Goal: Task Accomplishment & Management: Manage account settings

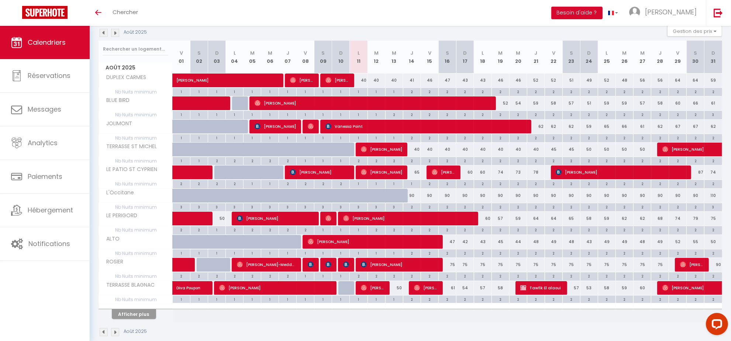
scroll to position [93, 0]
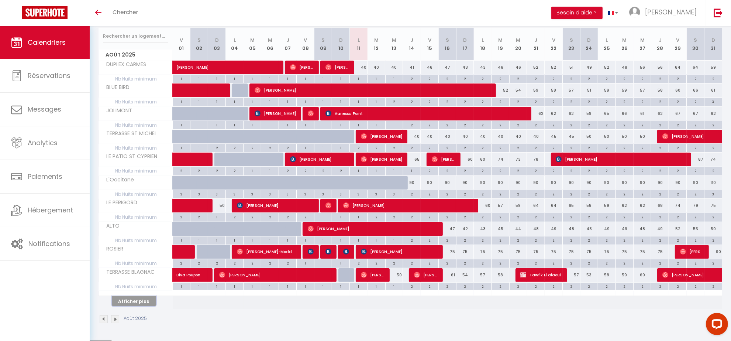
click at [130, 298] on button "Afficher plus" at bounding box center [134, 301] width 44 height 10
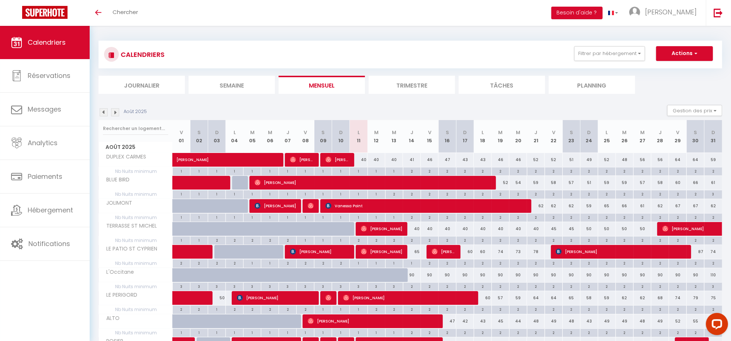
scroll to position [0, 0]
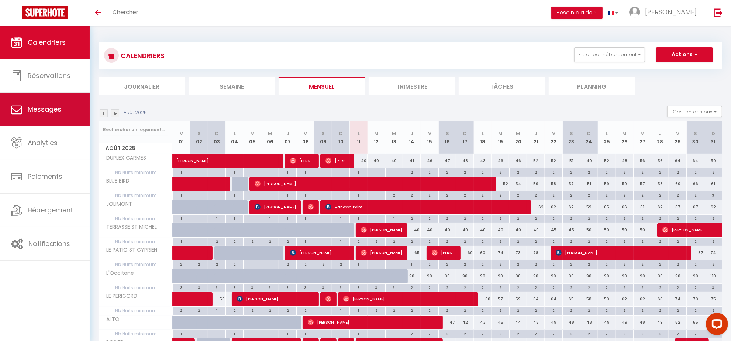
click at [64, 108] on link "Messages" at bounding box center [45, 109] width 90 height 33
select select "message"
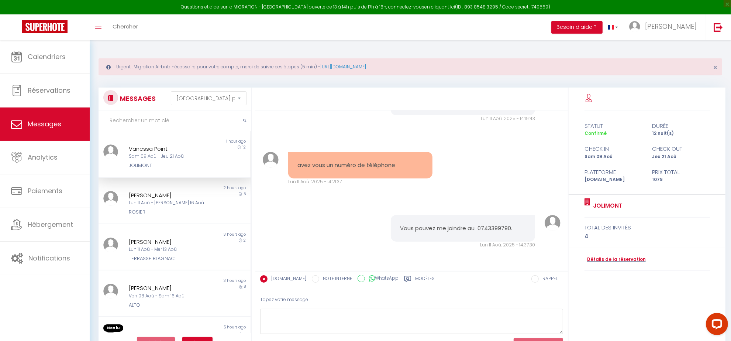
scroll to position [4102, 0]
click at [47, 60] on span "Calendriers" at bounding box center [47, 56] width 38 height 9
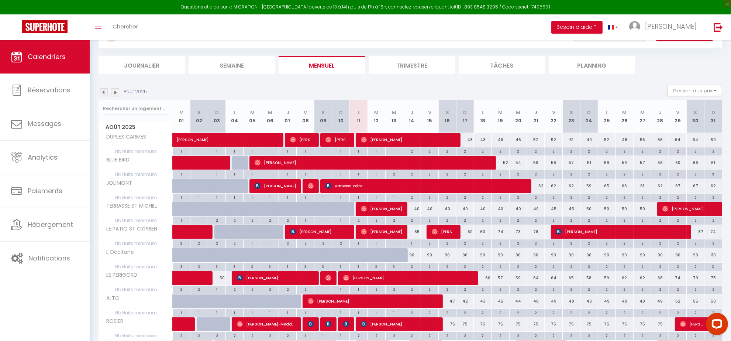
scroll to position [92, 0]
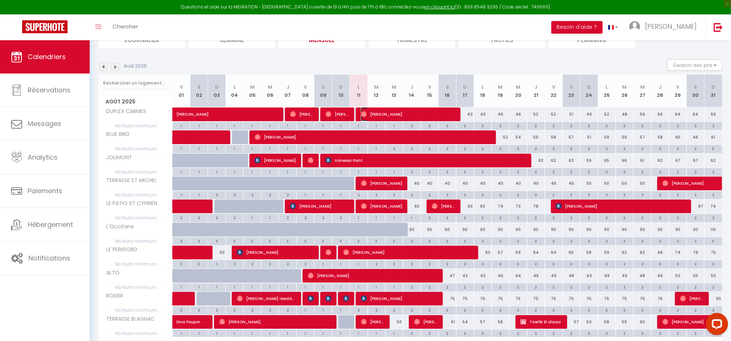
click at [405, 111] on span "Julie Bruniera" at bounding box center [408, 114] width 95 height 14
select select "OK"
select select "0"
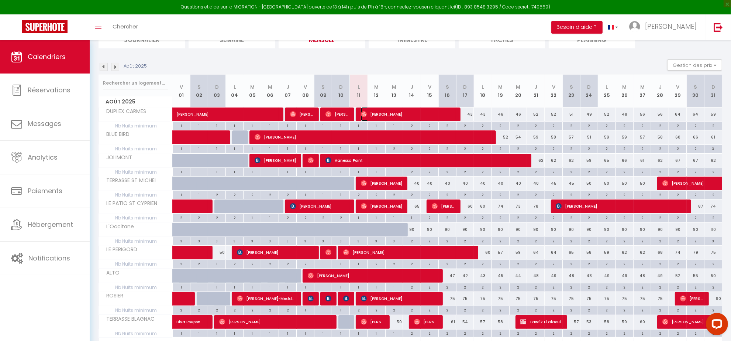
select select "1"
select select
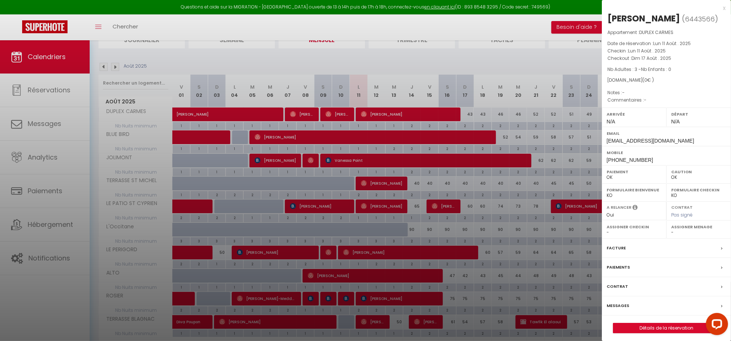
click at [619, 305] on label "Messages" at bounding box center [618, 306] width 23 height 8
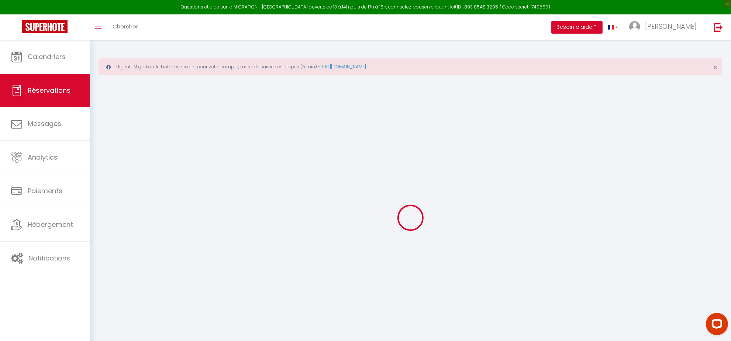
type input "Julie"
type input "Bruniera"
type input "2ar4mvg6kvfjdlirycbilqncwb0j@reply.superhote.com"
type input "+33651849223"
select select
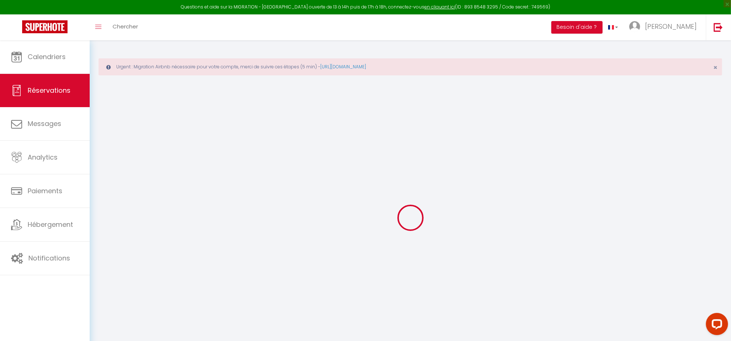
type input "0"
select select "2853"
select select "1"
select select
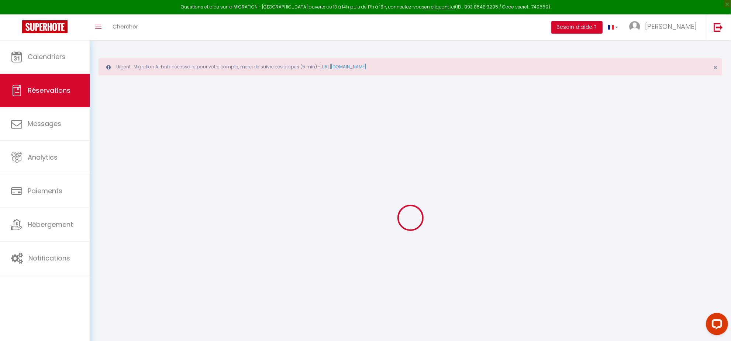
type input "3"
select select "12"
select select
checkbox input "false"
type input "0"
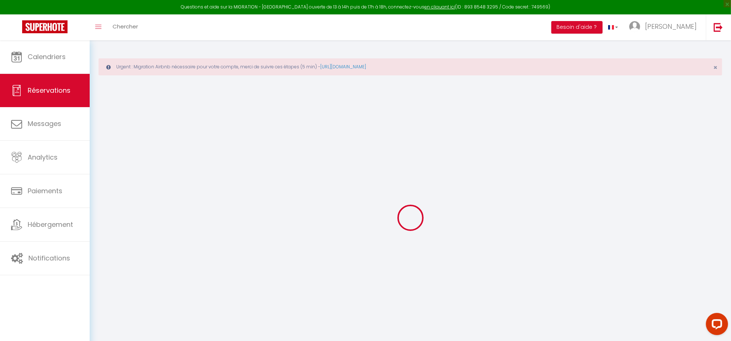
select select "1"
type input "0"
select select
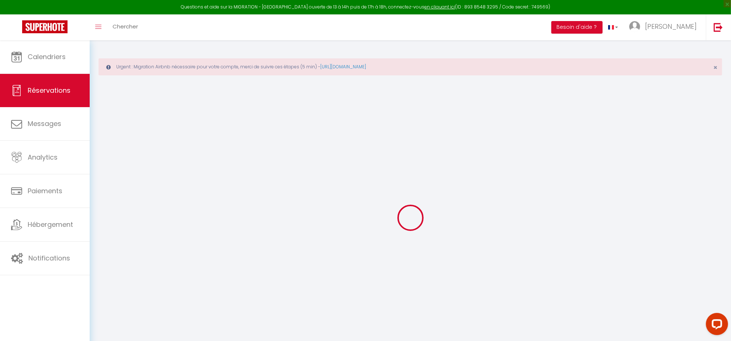
select select
select select "15"
checkbox input "false"
select select
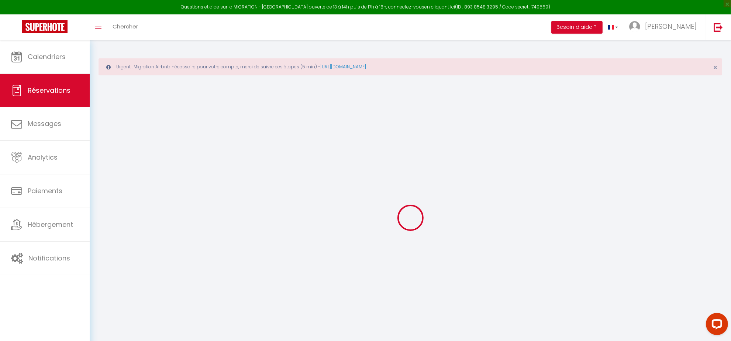
select select
checkbox input "false"
select select
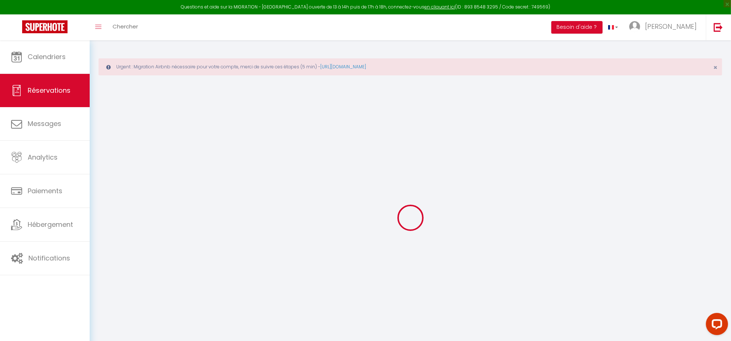
select select
checkbox input "false"
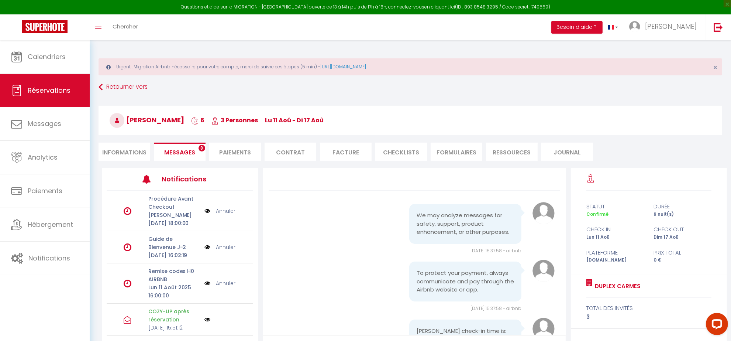
scroll to position [1511, 0]
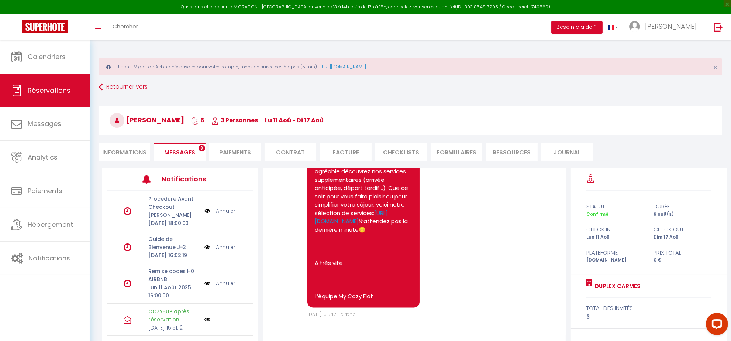
click at [174, 153] on span "Messages" at bounding box center [179, 152] width 31 height 8
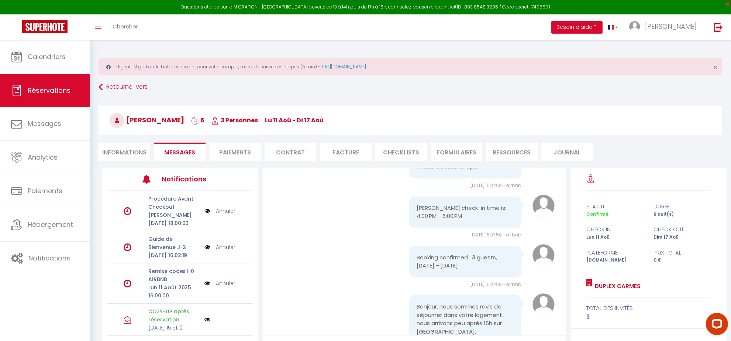
scroll to position [0, 0]
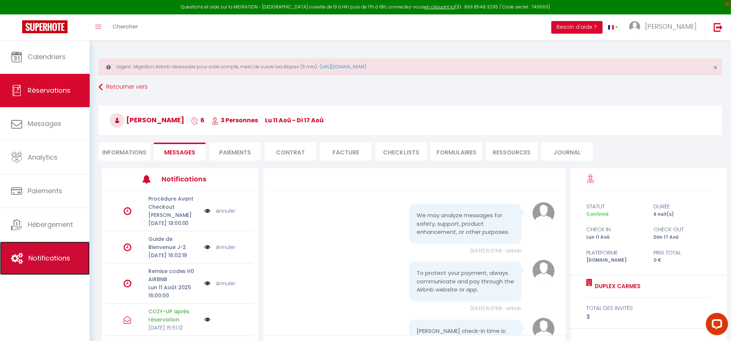
click at [51, 261] on span "Notifications" at bounding box center [49, 257] width 42 height 9
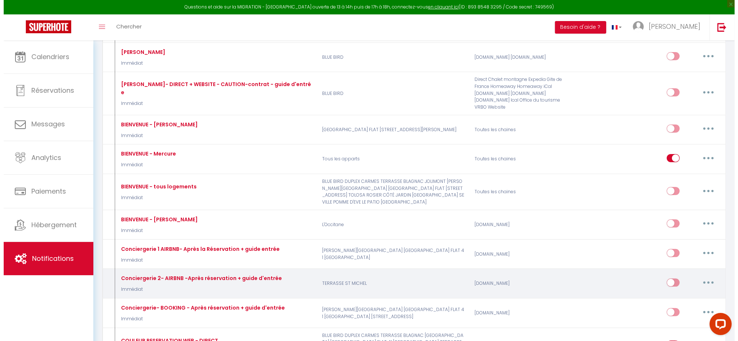
scroll to position [231, 0]
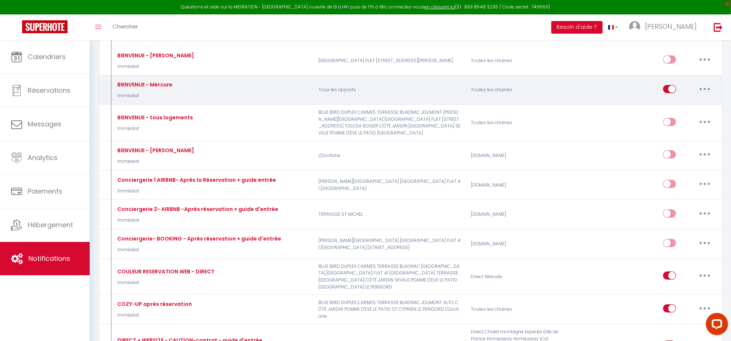
click at [711, 89] on button "button" at bounding box center [705, 89] width 21 height 12
click at [667, 106] on link "Editer" at bounding box center [686, 105] width 55 height 13
type input "BIENVENUE - Mercure"
select select "Immédiat"
select select "if_booking_is_paid"
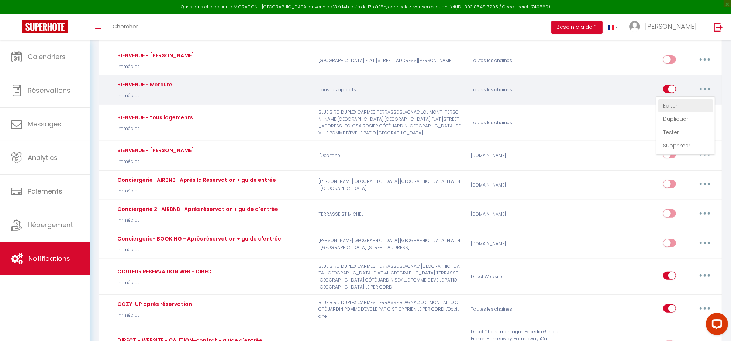
checkbox input "true"
checkbox input "false"
radio input "true"
type input "BIENVENUE au [RENTAL:NAME]"
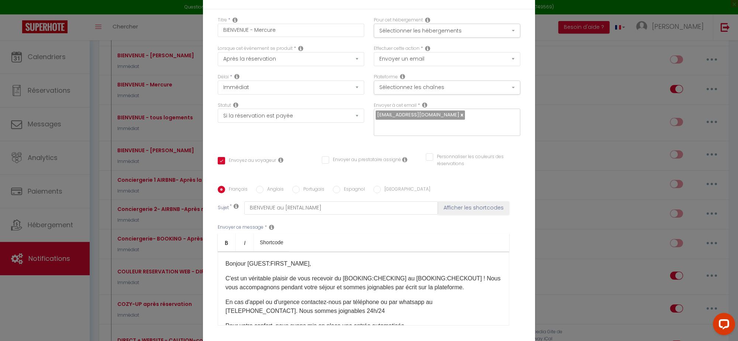
checkbox input "true"
checkbox input "false"
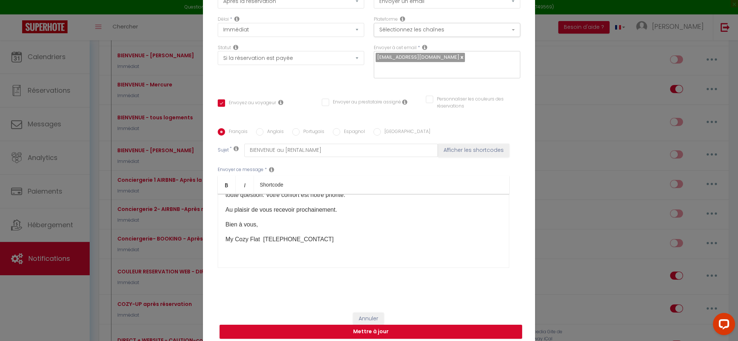
scroll to position [354, 0]
click at [266, 128] on label "Anglais" at bounding box center [274, 132] width 20 height 8
click at [264, 128] on input "Anglais" at bounding box center [259, 131] width 7 height 7
radio input "true"
checkbox input "true"
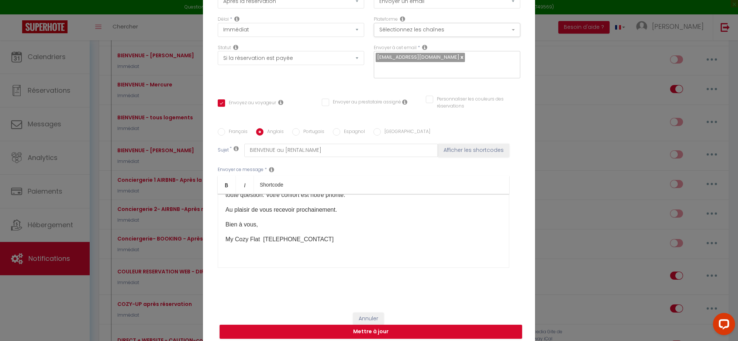
checkbox input "false"
type input "WELCOME to [RENTAL:NAME]"
click at [347, 128] on label "Espagnol" at bounding box center [352, 132] width 25 height 8
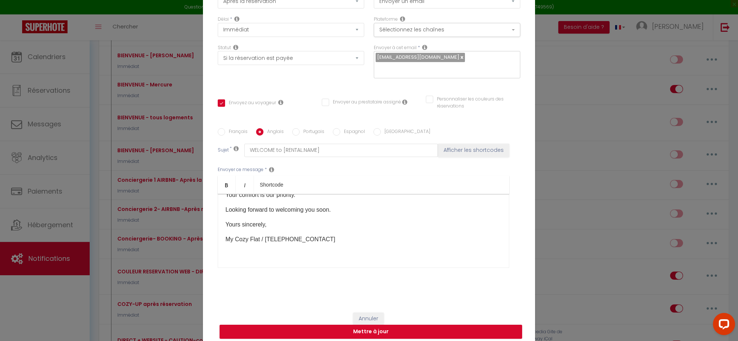
click at [340, 128] on input "Espagnol" at bounding box center [336, 131] width 7 height 7
radio input "true"
checkbox input "true"
checkbox input "false"
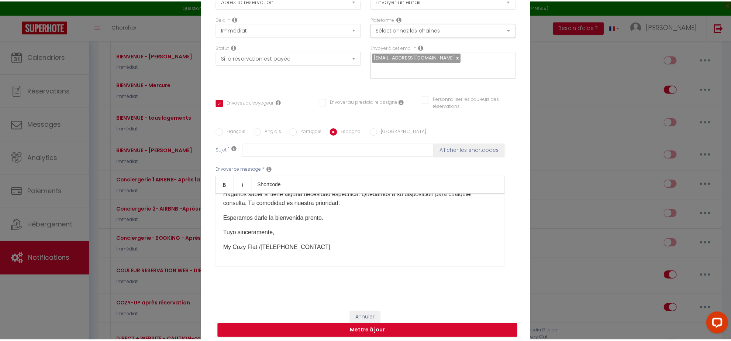
scroll to position [0, 0]
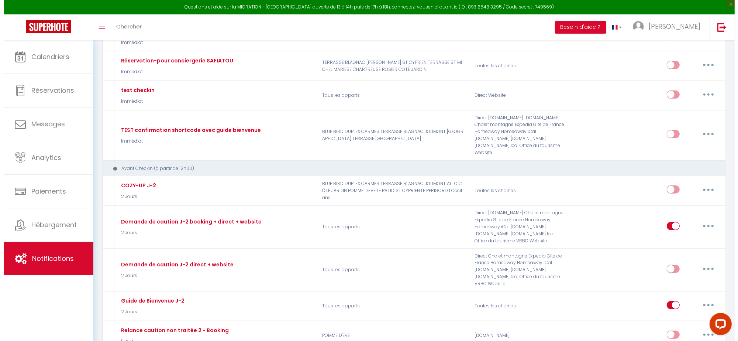
scroll to position [692, 0]
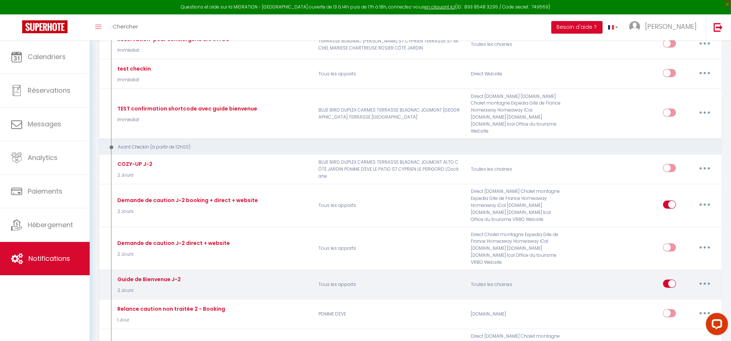
click at [706, 283] on icon "button" at bounding box center [705, 283] width 2 height 2
click at [678, 298] on link "Editer" at bounding box center [686, 300] width 55 height 13
type input "Guide de Bienvenue J-2"
select select "2 Jours"
select select
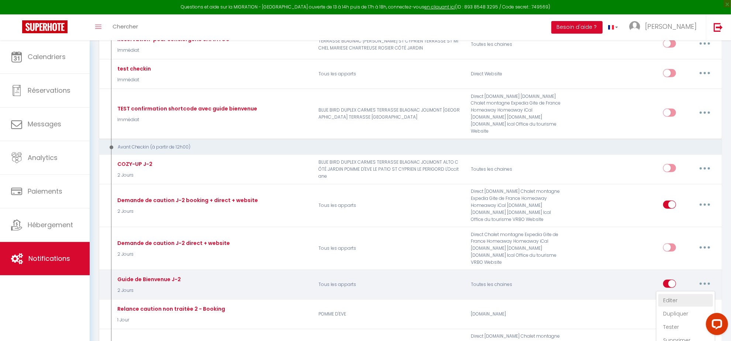
checkbox input "true"
checkbox input "false"
radio input "true"
type input "Votre Guide de Bienvenue"
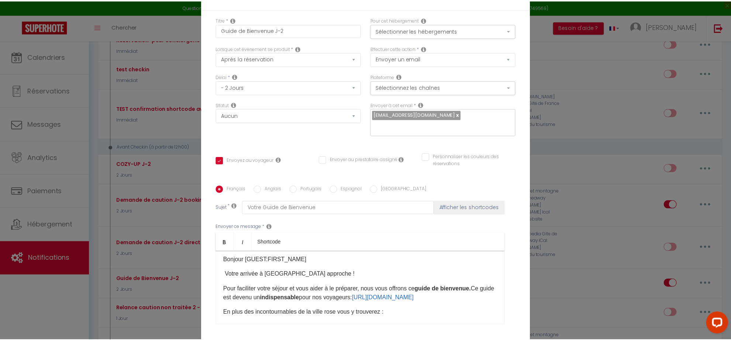
scroll to position [0, 0]
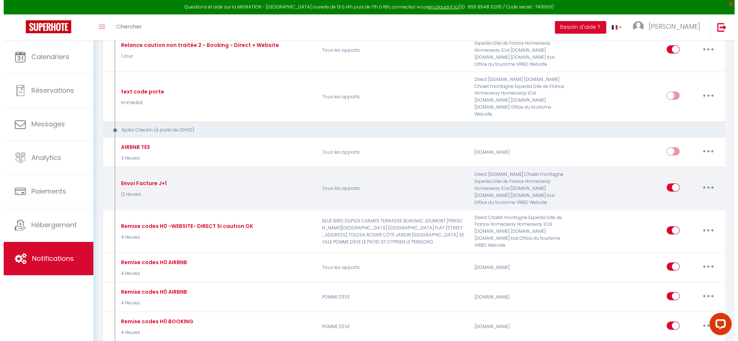
scroll to position [1015, 0]
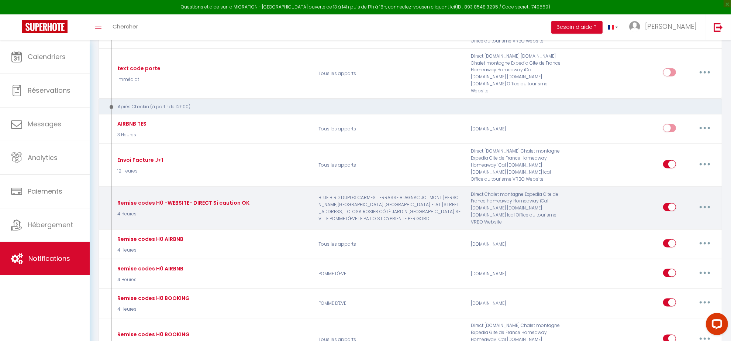
click at [704, 204] on button "button" at bounding box center [705, 207] width 21 height 12
click at [676, 227] on link "Editer" at bounding box center [686, 223] width 55 height 13
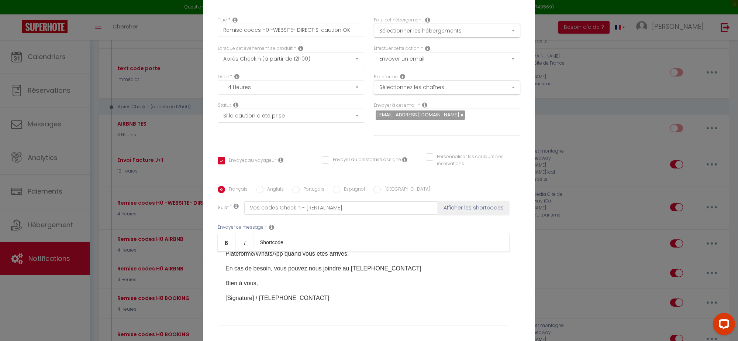
scroll to position [159, 0]
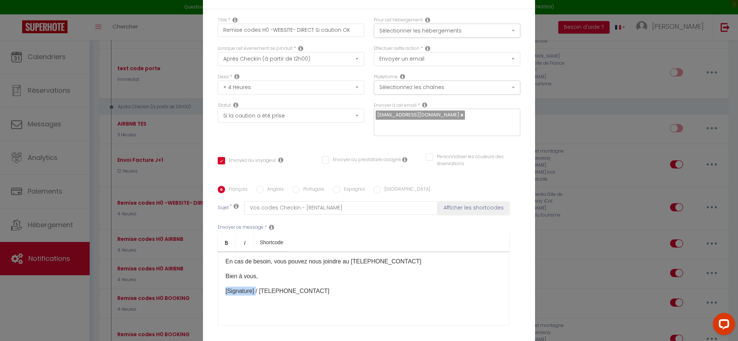
drag, startPoint x: 252, startPoint y: 285, endPoint x: 209, endPoint y: 282, distance: 43.0
click at [218, 285] on div "Bonjour [GUEST:NAME]​, Nous y sommes ! Voici les codes des boîtes à clés conten…" at bounding box center [364, 288] width 292 height 74
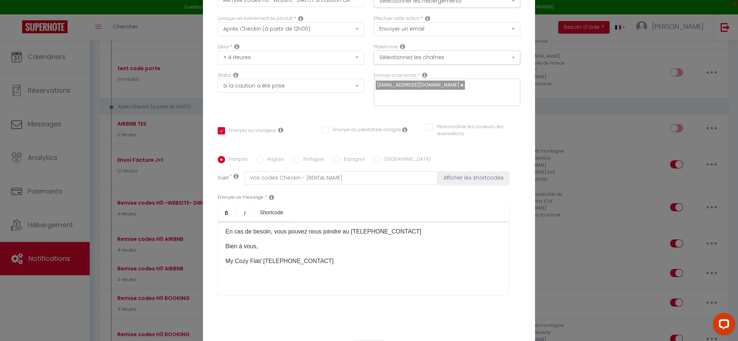
scroll to position [58, 0]
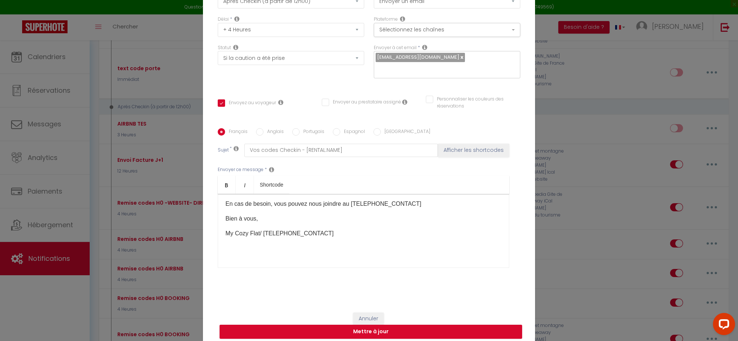
click at [270, 128] on label "Anglais" at bounding box center [274, 132] width 20 height 8
click at [264, 128] on input "Anglais" at bounding box center [259, 131] width 7 height 7
radio input "true"
checkbox input "true"
checkbox input "false"
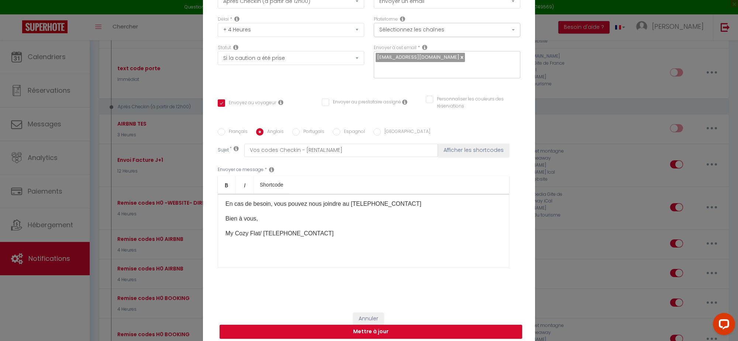
checkbox input "false"
type input "Your Check in codes - [RENTAL:NAME]"
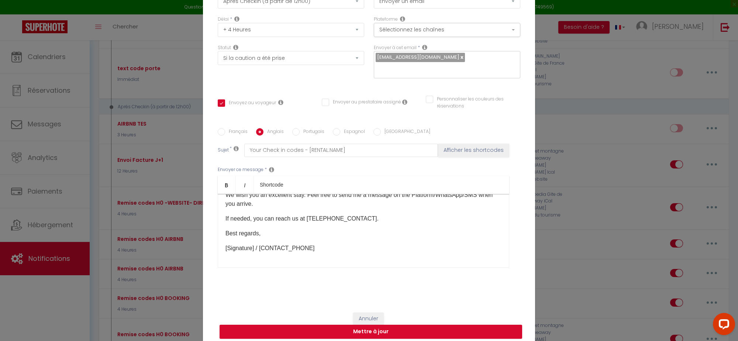
scroll to position [124, 0]
drag, startPoint x: 253, startPoint y: 245, endPoint x: 219, endPoint y: 235, distance: 35.7
click at [218, 246] on div "​Here we are! Here are the codes for the key boxes containing the keys to the a…" at bounding box center [364, 231] width 292 height 74
click at [345, 128] on label "Espagnol" at bounding box center [352, 132] width 25 height 8
click at [340, 128] on input "Espagnol" at bounding box center [336, 131] width 7 height 7
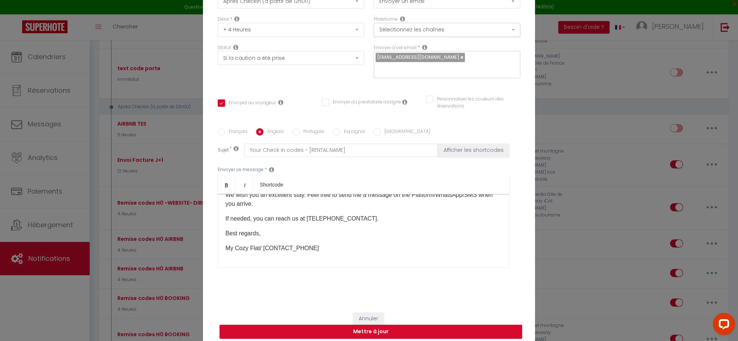
radio input "true"
checkbox input "true"
checkbox input "false"
type input "Codigos de entrada [RENTAL:NAME]"
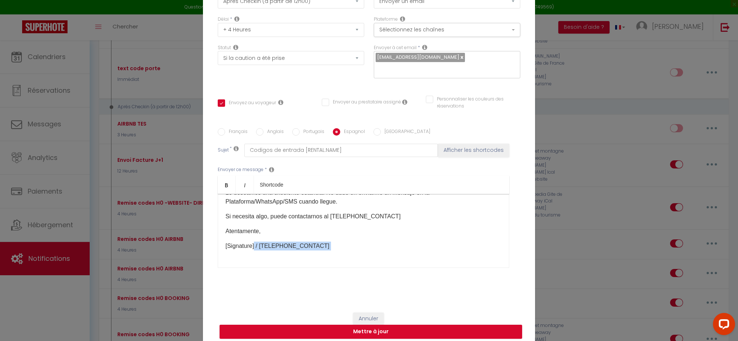
scroll to position [147, 0]
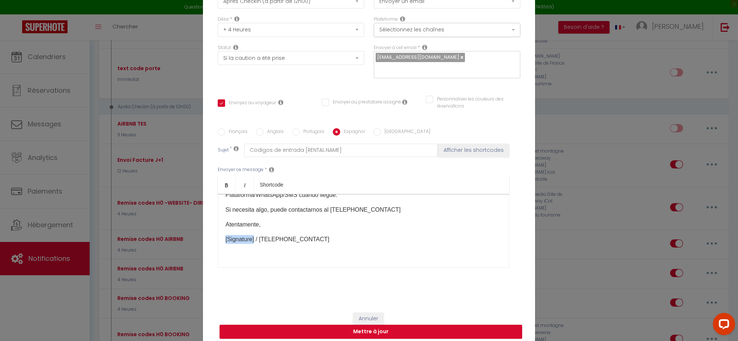
drag, startPoint x: 243, startPoint y: 255, endPoint x: 218, endPoint y: 233, distance: 33.2
click at [218, 233] on div "[RENTAL:NAME]​Hola [GUEST:FIRST_NAME]​, ¡Ya estamos aquí! Aquí están los código…" at bounding box center [364, 231] width 292 height 74
click at [357, 327] on button "Mettre à jour" at bounding box center [371, 331] width 303 height 14
checkbox input "true"
checkbox input "false"
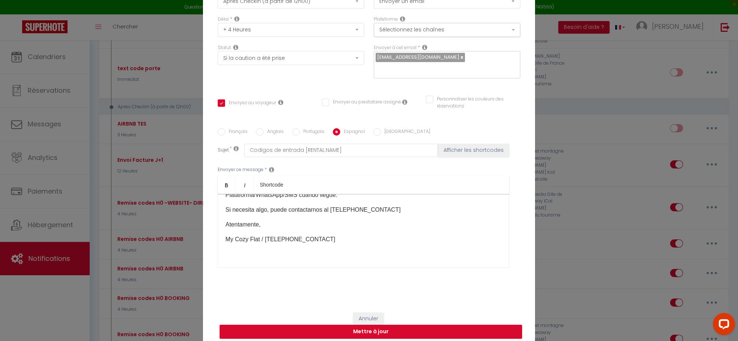
checkbox input "false"
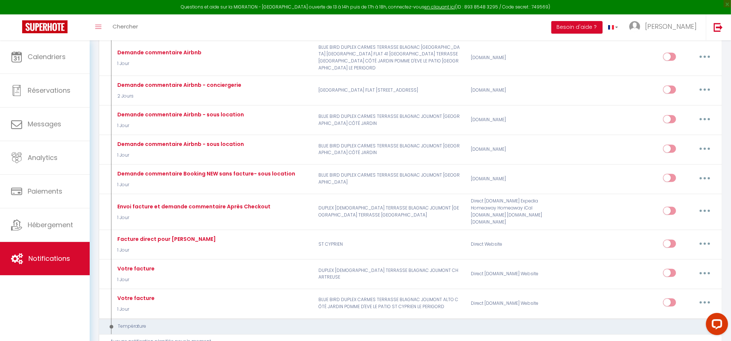
scroll to position [1338, 0]
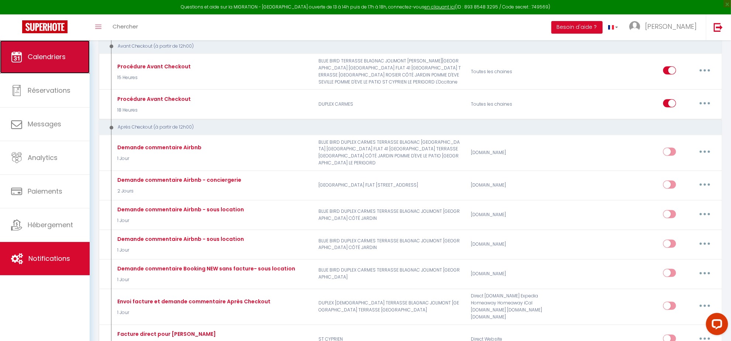
click at [54, 54] on span "Calendriers" at bounding box center [47, 56] width 38 height 9
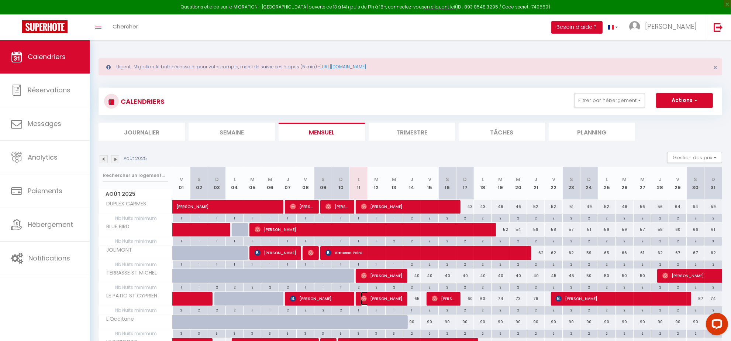
click at [365, 301] on img at bounding box center [364, 298] width 6 height 6
select select "OK"
select select "0"
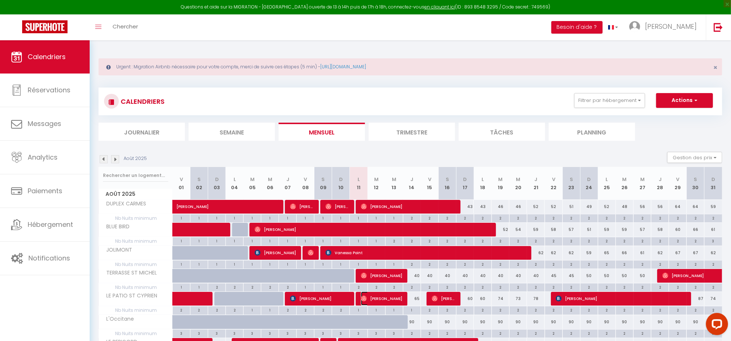
select select "1"
select select
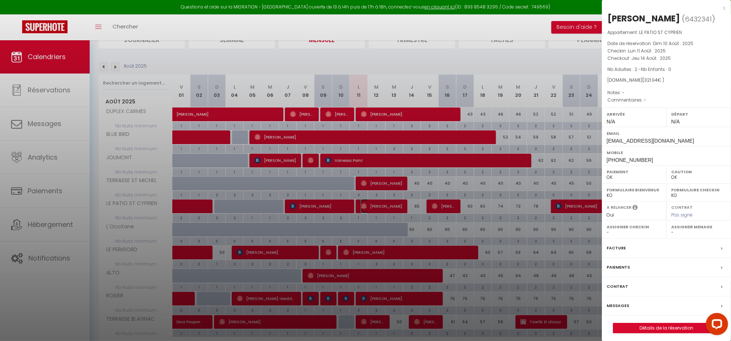
scroll to position [138, 0]
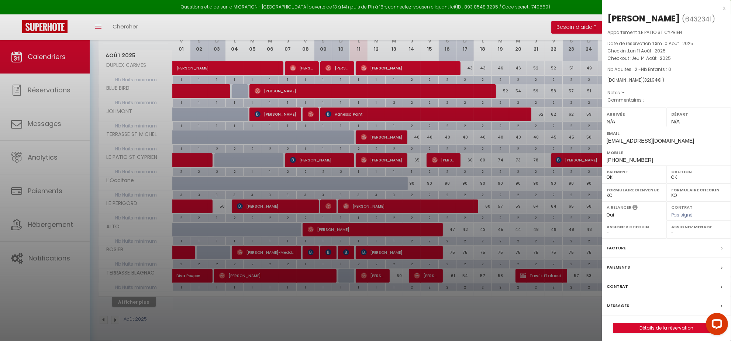
click at [141, 302] on div at bounding box center [365, 170] width 731 height 341
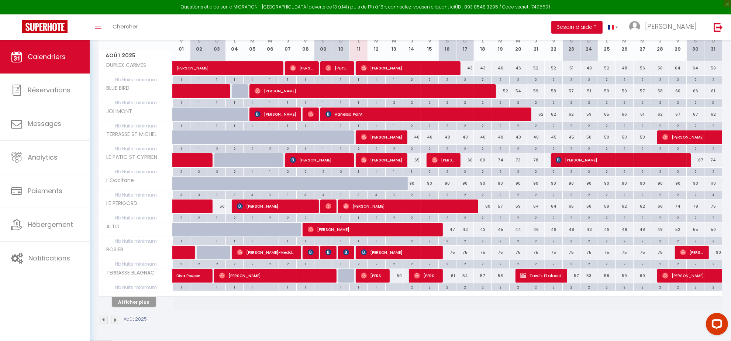
scroll to position [140, 0]
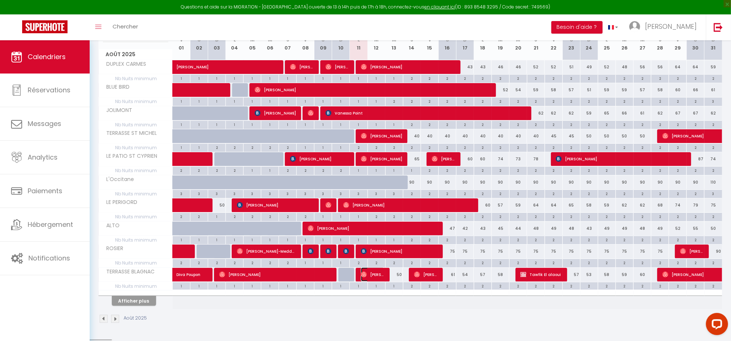
click at [368, 275] on span "[PERSON_NAME]" at bounding box center [373, 274] width 24 height 14
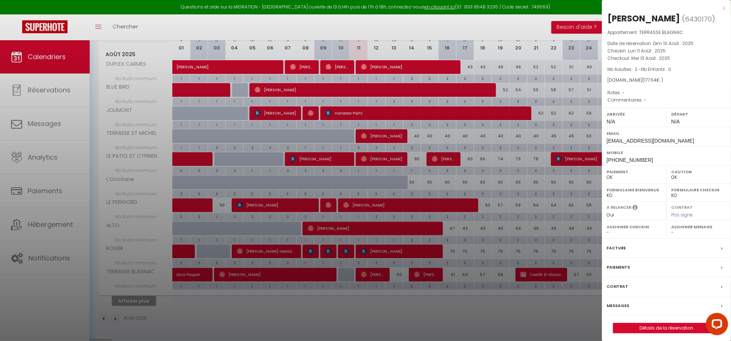
click at [724, 10] on div "x" at bounding box center [664, 8] width 124 height 9
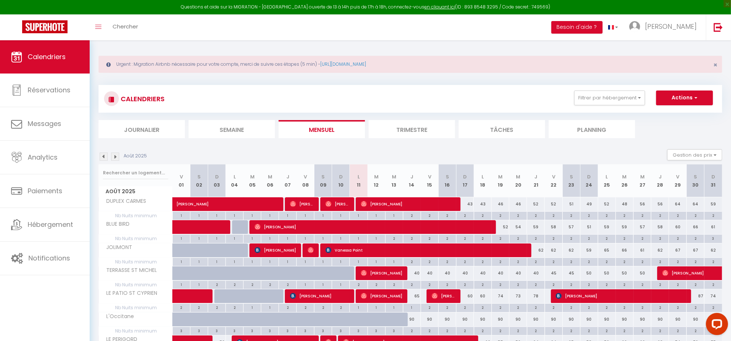
scroll to position [0, 0]
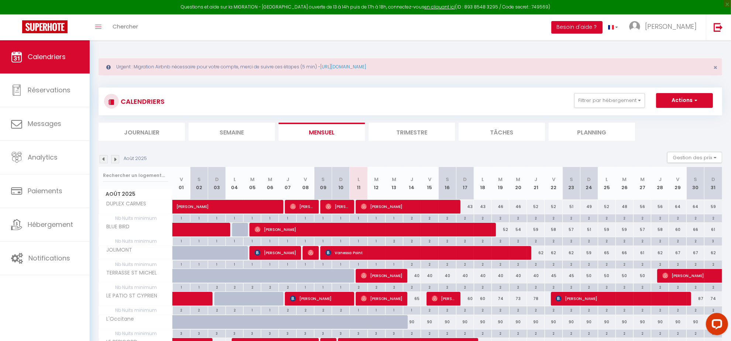
click at [603, 26] on button "Besoin d'aide ?" at bounding box center [577, 27] width 51 height 13
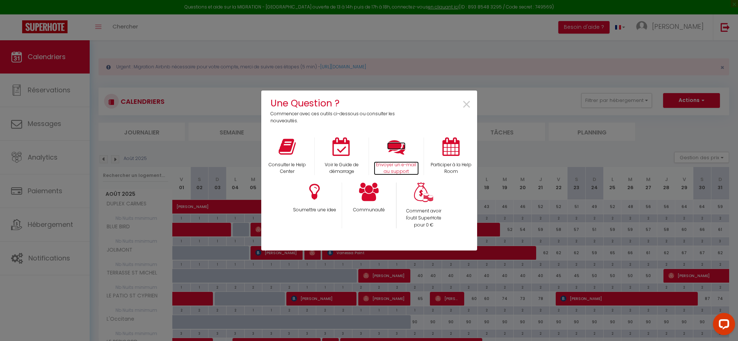
click at [388, 149] on icon at bounding box center [396, 146] width 18 height 18
click at [468, 103] on span "×" at bounding box center [467, 104] width 10 height 23
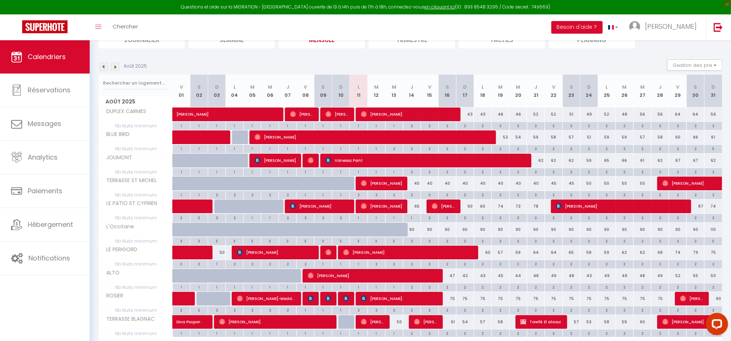
click at [103, 71] on img at bounding box center [104, 67] width 8 height 8
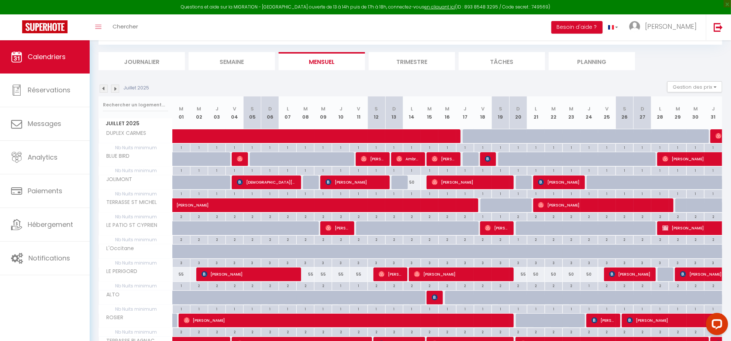
scroll to position [1, 0]
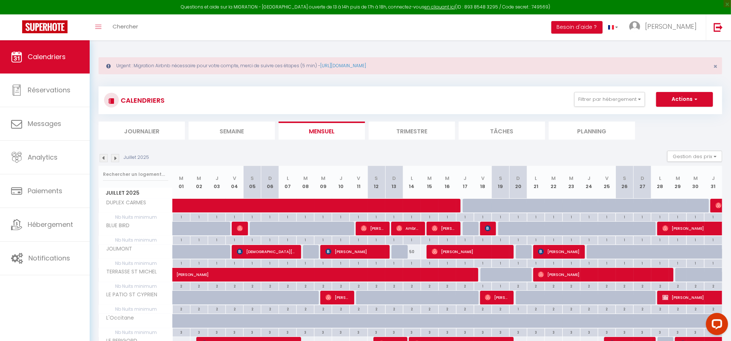
click at [115, 155] on img at bounding box center [115, 158] width 8 height 8
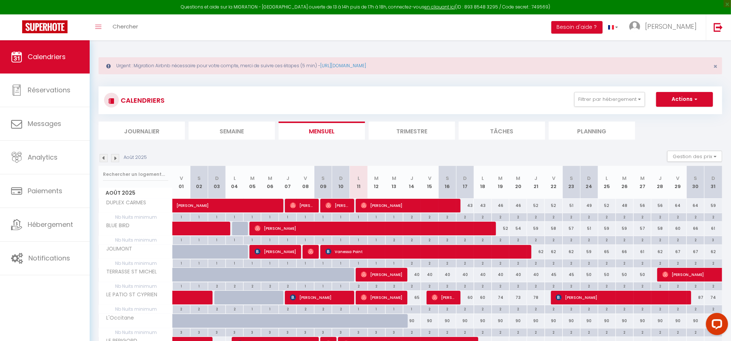
scroll to position [0, 0]
